Goal: Task Accomplishment & Management: Use online tool/utility

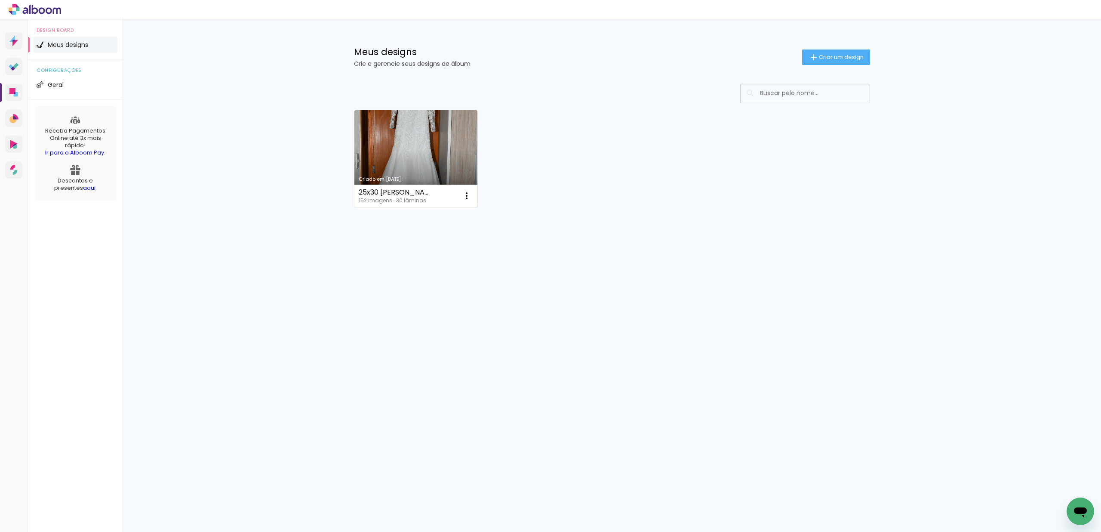
click at [461, 138] on link "Criado em [DATE]" at bounding box center [415, 158] width 123 height 97
